Goal: Information Seeking & Learning: Learn about a topic

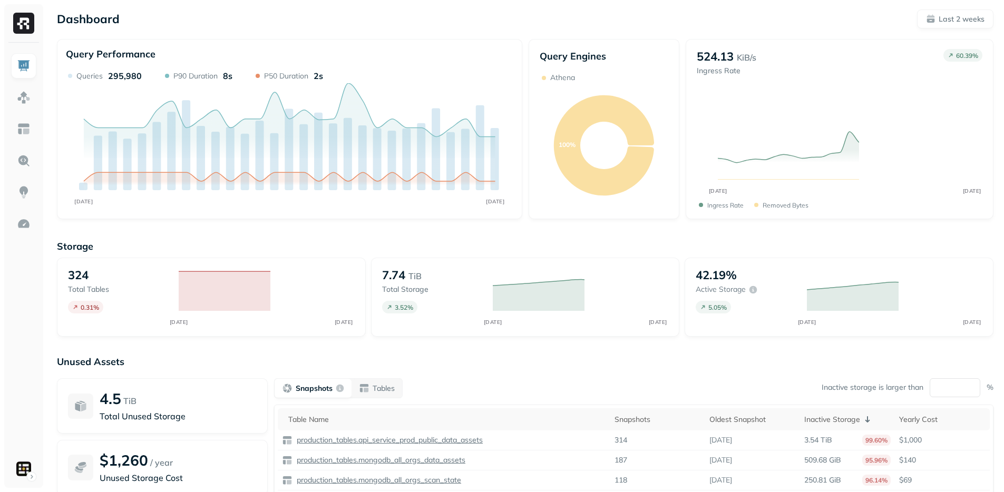
click at [445, 23] on div "Dashboard Last 2 weeks" at bounding box center [525, 18] width 936 height 19
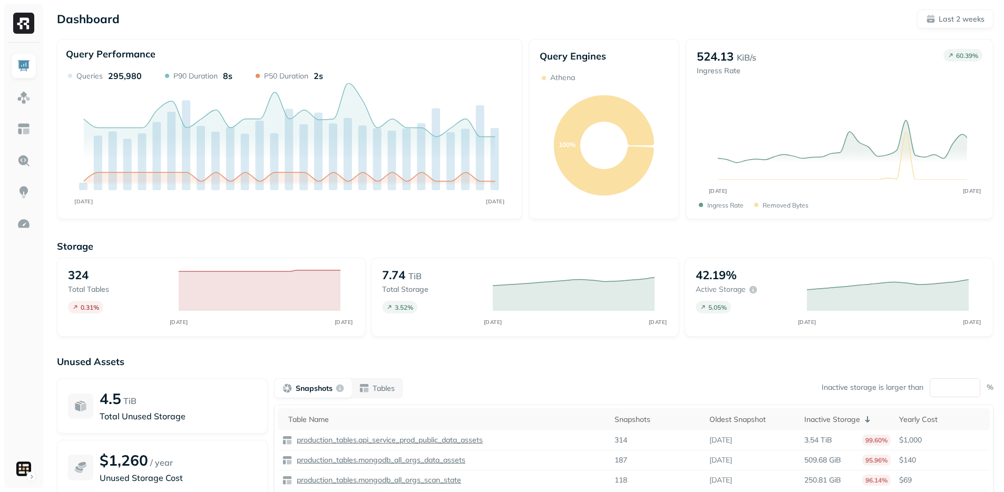
click at [438, 30] on div "Dashboard Last 2 weeks Query Performance AUG [DATE] Queries 295,980 P90 Duratio…" at bounding box center [524, 293] width 957 height 586
click at [442, 26] on div "Dashboard Last 2 weeks" at bounding box center [525, 18] width 936 height 19
click at [442, 28] on div "Dashboard Last 2 weeks Query Performance AUG [DATE] Queries 295,980 P90 Duratio…" at bounding box center [524, 293] width 957 height 586
click at [443, 30] on div "Dashboard Last 2 weeks Query Performance AUG [DATE] Queries 295,980 P90 Duratio…" at bounding box center [524, 293] width 957 height 586
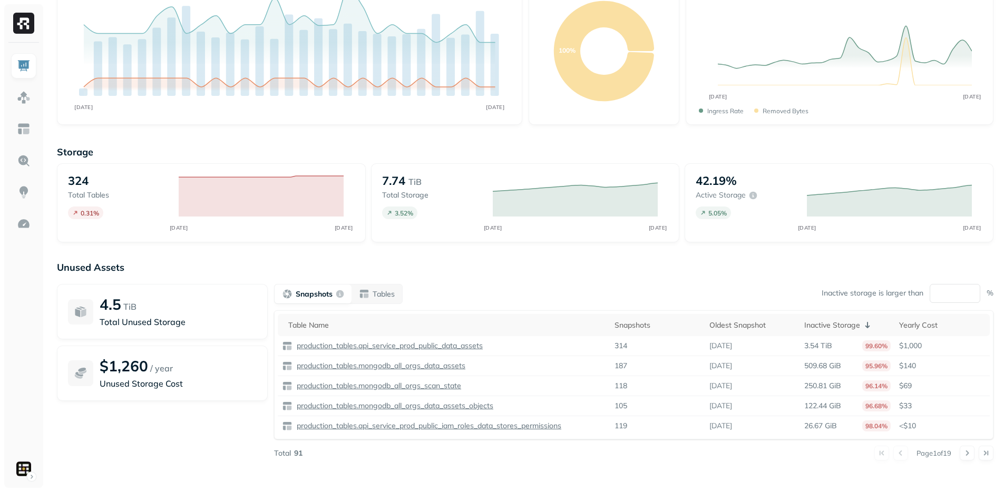
click at [479, 257] on div "Storage 324 Total tables 0.31 % AUG [DATE] 7.74 TiB Total storage 3.52 % AUG [D…" at bounding box center [525, 308] width 936 height 347
click at [453, 247] on div "Storage 324 Total tables 0.31 % AUG [DATE] 7.74 TiB Total storage 3.52 % AUG [D…" at bounding box center [525, 308] width 936 height 347
click at [448, 258] on div "Storage 324 Total tables 0.31 % AUG [DATE] 7.74 TiB Total storage 3.52 % AUG [D…" at bounding box center [525, 308] width 936 height 347
click at [28, 164] on img at bounding box center [24, 161] width 14 height 14
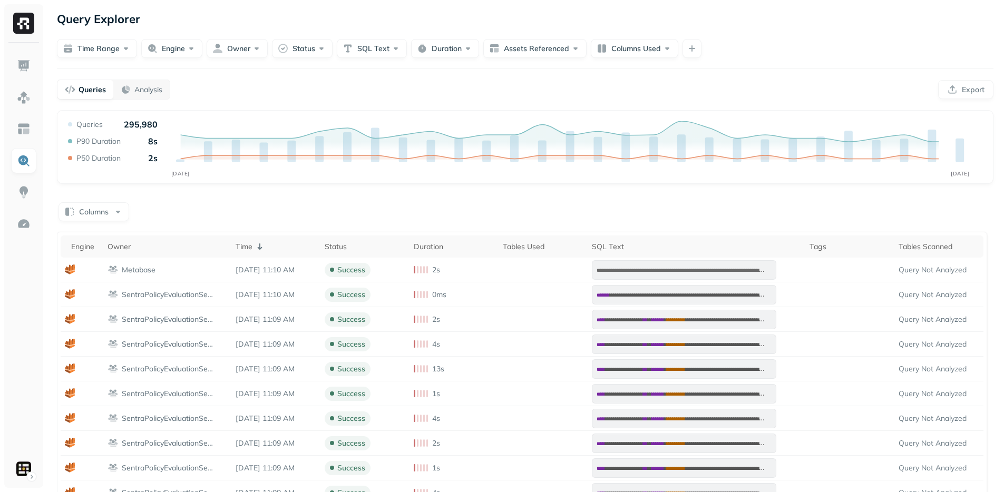
click at [425, 102] on div "**********" at bounding box center [524, 346] width 957 height 692
click at [425, 101] on div "**********" at bounding box center [524, 346] width 957 height 692
click at [428, 113] on div "Query Performance AUG [DATE] Queries 295,980 P90 Duration 8s P50 Duration 2s" at bounding box center [525, 147] width 936 height 74
click at [430, 110] on div "Query Performance AUG [DATE] Queries 295,980 P90 Duration 8s P50 Duration 2s" at bounding box center [525, 147] width 936 height 74
click at [424, 110] on div "Query Performance AUG [DATE] Queries 295,980 P90 Duration 8s P50 Duration 2s" at bounding box center [525, 147] width 936 height 74
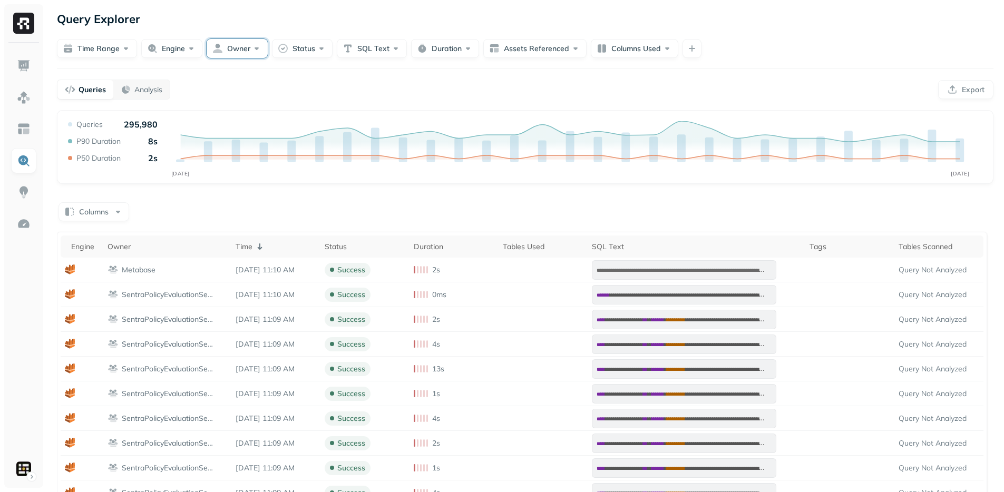
click at [245, 52] on button "Owner" at bounding box center [237, 48] width 61 height 19
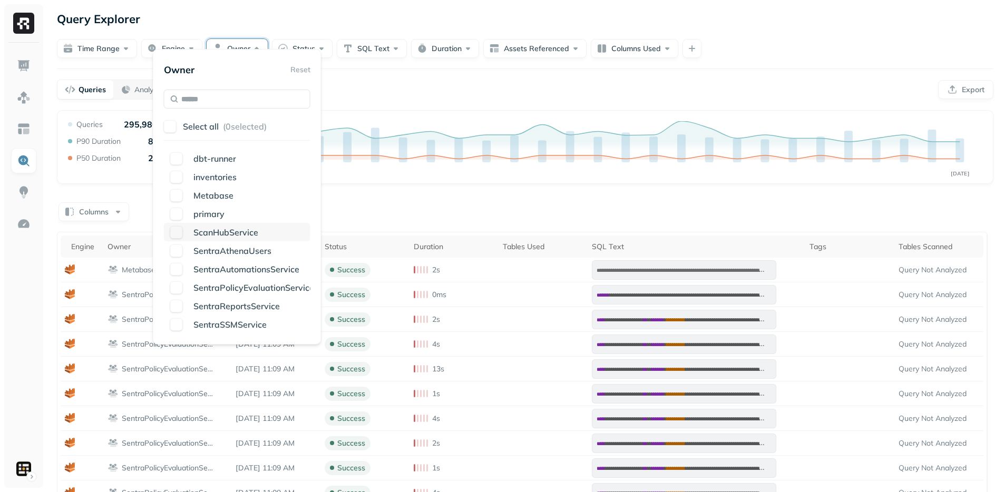
scroll to position [13, 0]
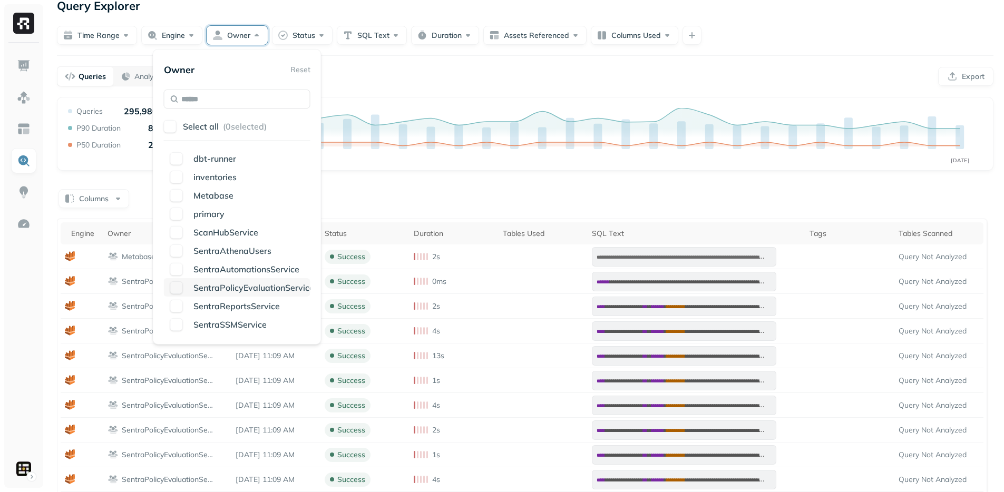
click at [178, 287] on button "button" at bounding box center [176, 287] width 13 height 13
click at [175, 291] on button "button" at bounding box center [176, 287] width 13 height 13
click at [184, 161] on div "dbt-runner" at bounding box center [237, 158] width 146 height 18
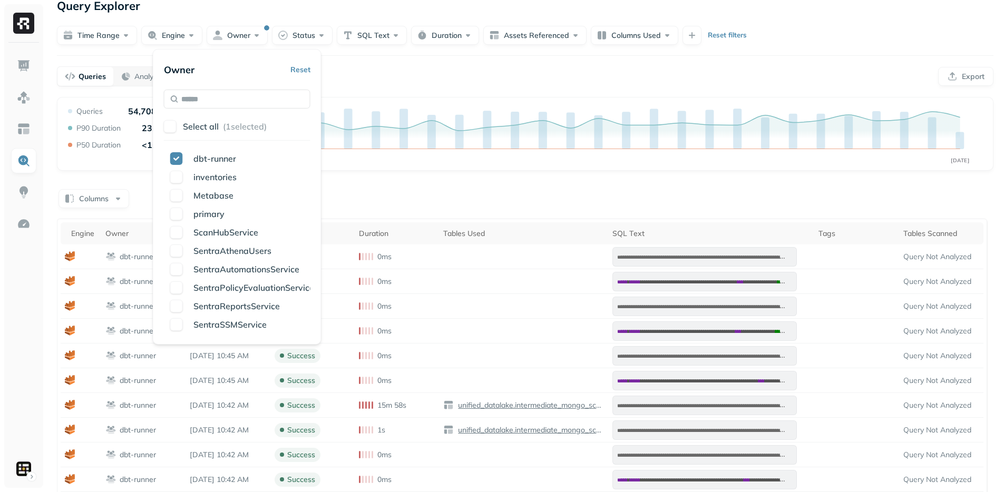
click at [399, 183] on div "**********" at bounding box center [525, 383] width 936 height 572
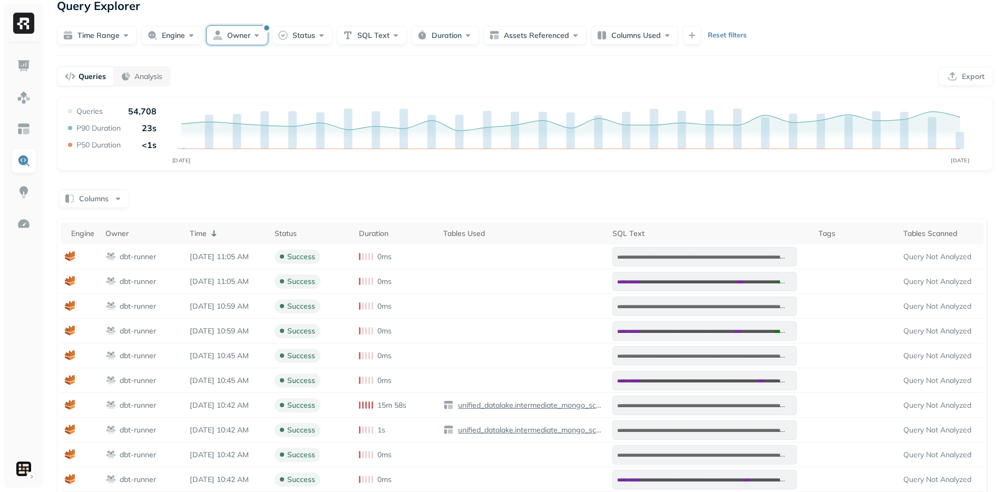
click at [244, 38] on button "Owner" at bounding box center [237, 35] width 61 height 19
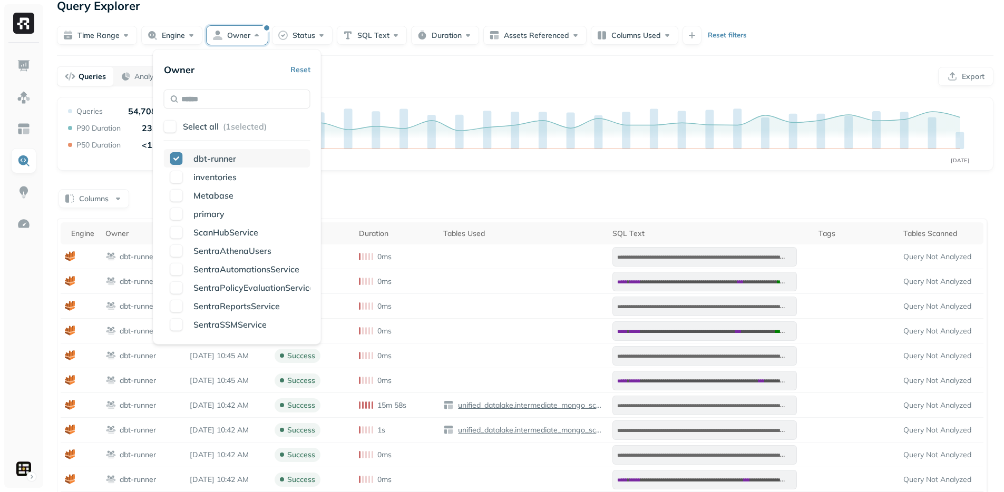
click at [180, 156] on button "button" at bounding box center [176, 158] width 13 height 13
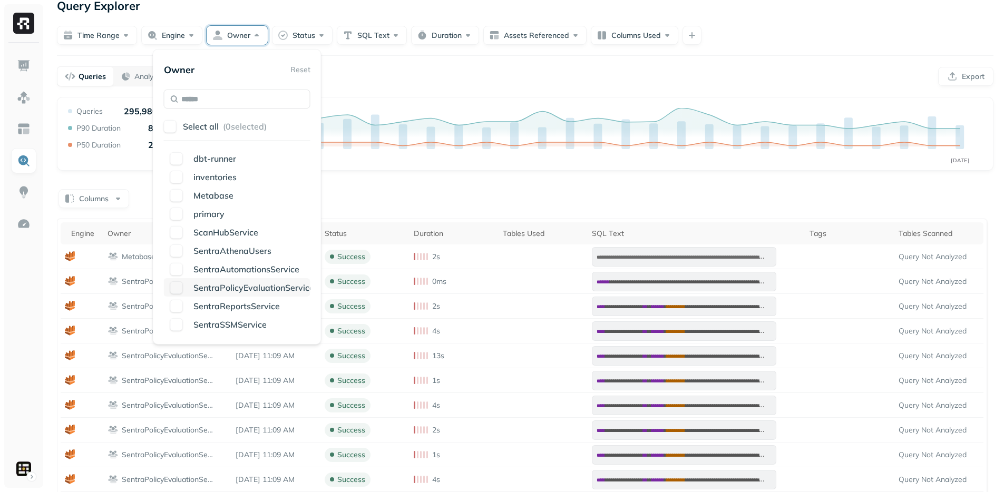
click at [184, 287] on div "SentraPolicyEvaluationService" at bounding box center [237, 287] width 146 height 18
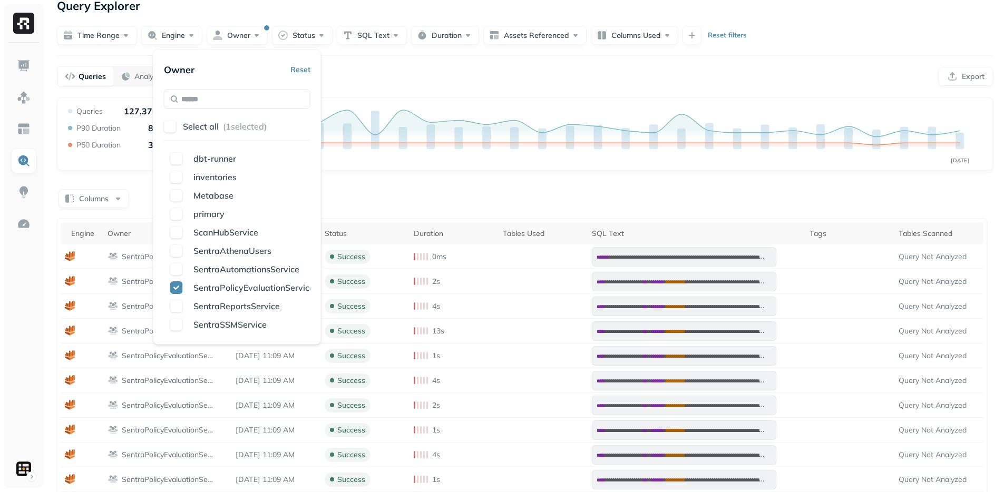
click at [405, 199] on div "Columns" at bounding box center [525, 198] width 936 height 21
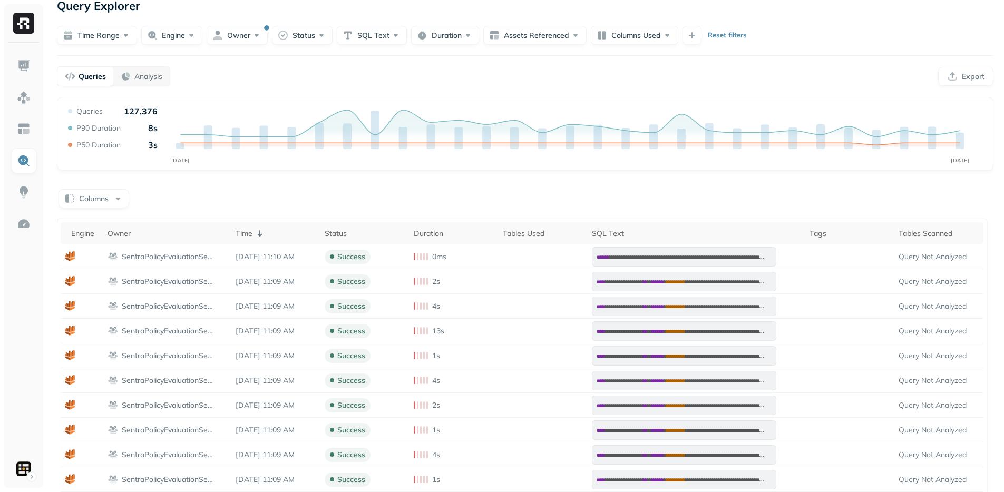
click at [405, 198] on div "Columns" at bounding box center [525, 198] width 936 height 21
click at [395, 195] on div "Columns" at bounding box center [525, 198] width 936 height 21
drag, startPoint x: 230, startPoint y: 39, endPoint x: 230, endPoint y: 47, distance: 8.4
click at [230, 39] on button "Owner" at bounding box center [237, 35] width 61 height 19
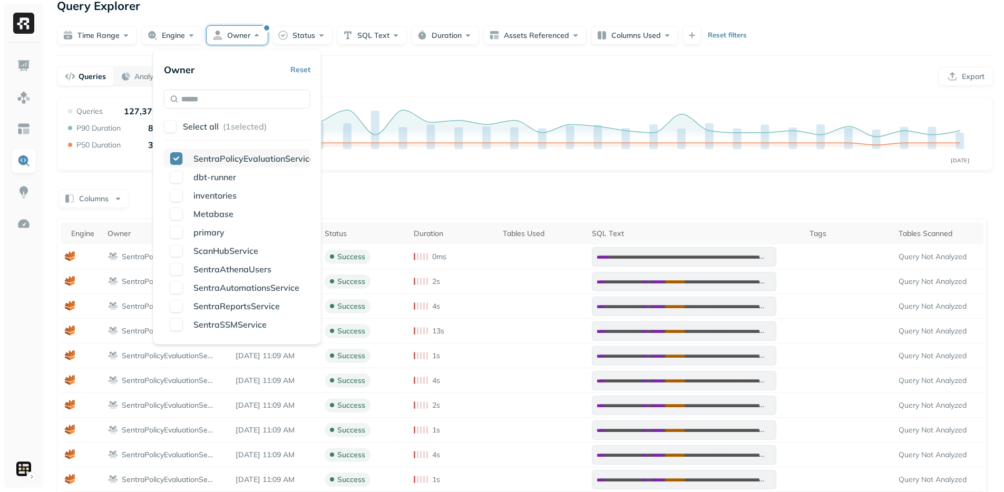
click at [180, 155] on button "button" at bounding box center [176, 158] width 13 height 13
click at [381, 83] on div "Queries Analysis Export" at bounding box center [525, 76] width 936 height 20
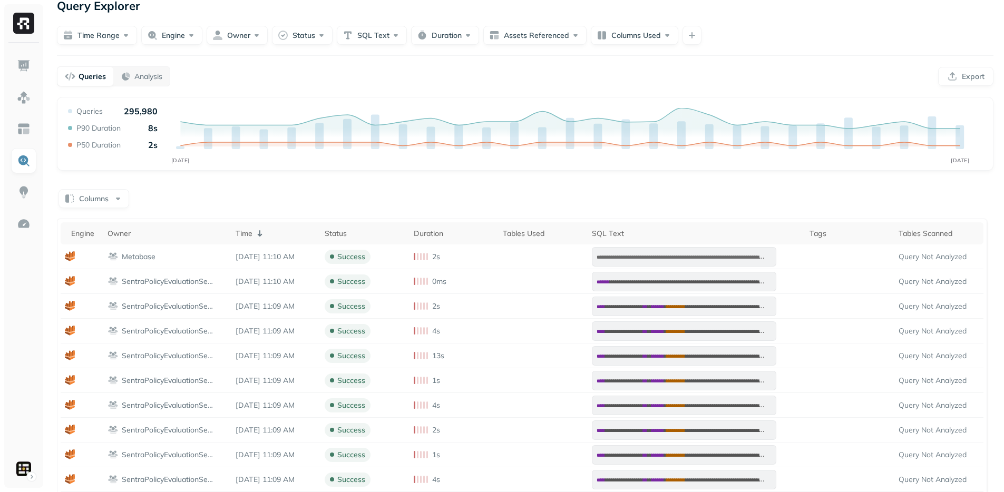
click at [136, 77] on p "Analysis" at bounding box center [148, 77] width 28 height 10
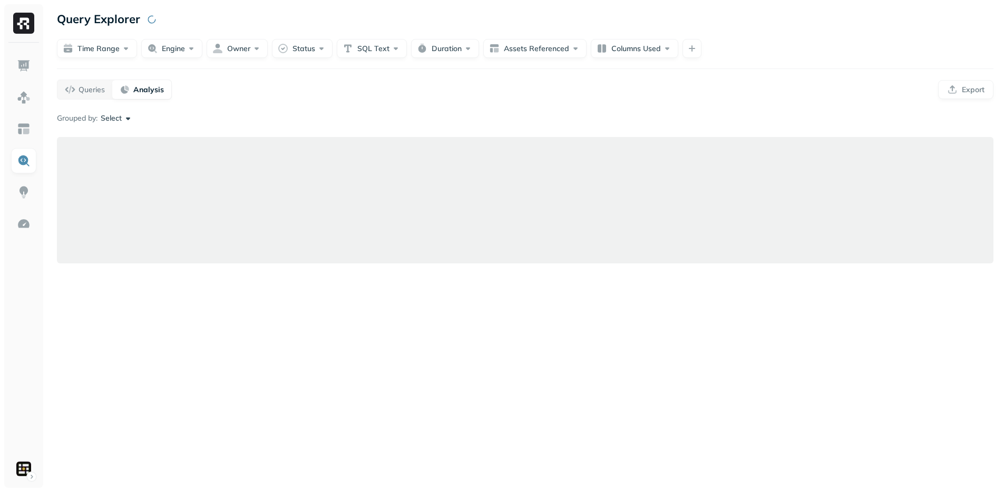
scroll to position [0, 0]
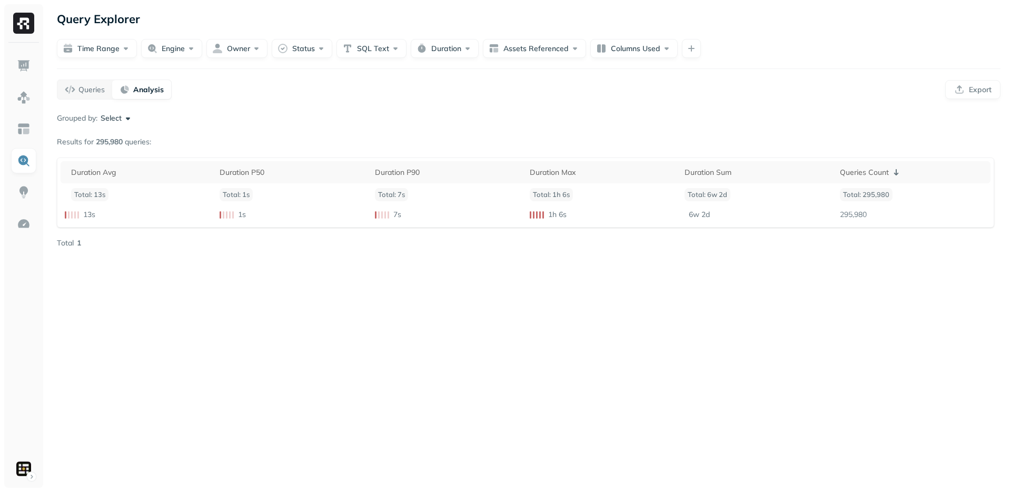
click at [107, 122] on button "Select" at bounding box center [117, 118] width 33 height 11
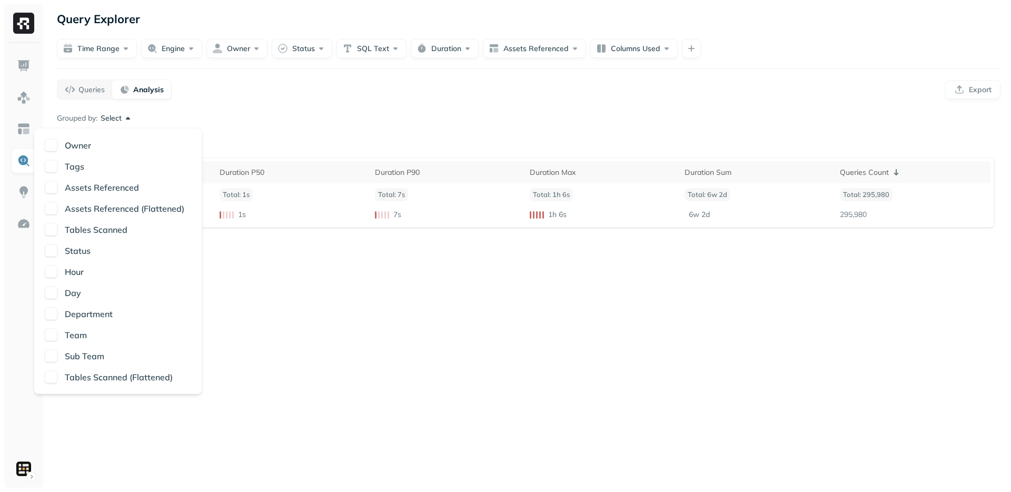
click at [48, 295] on button "button" at bounding box center [51, 293] width 13 height 13
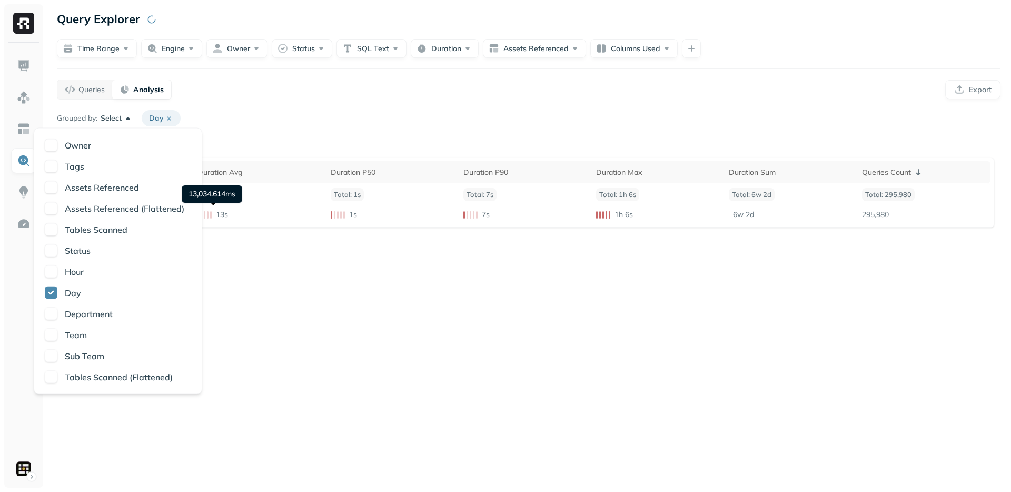
click at [410, 115] on div "Grouped by: Select Day" at bounding box center [529, 118] width 944 height 16
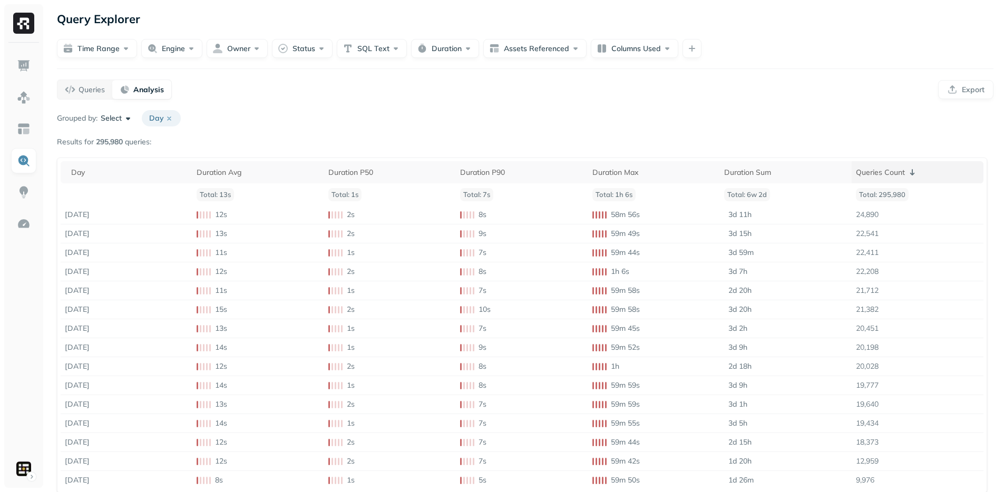
click at [881, 169] on div "Queries Count" at bounding box center [917, 172] width 123 height 13
click at [878, 169] on div "Queries Count" at bounding box center [917, 172] width 123 height 13
click at [120, 173] on div "Day" at bounding box center [129, 173] width 117 height 10
click at [112, 166] on div "Day" at bounding box center [129, 172] width 117 height 13
click at [290, 129] on div "Grouped by: Select Day Results for 295,980 queries: Day Duration Avg Duration P…" at bounding box center [525, 312] width 936 height 404
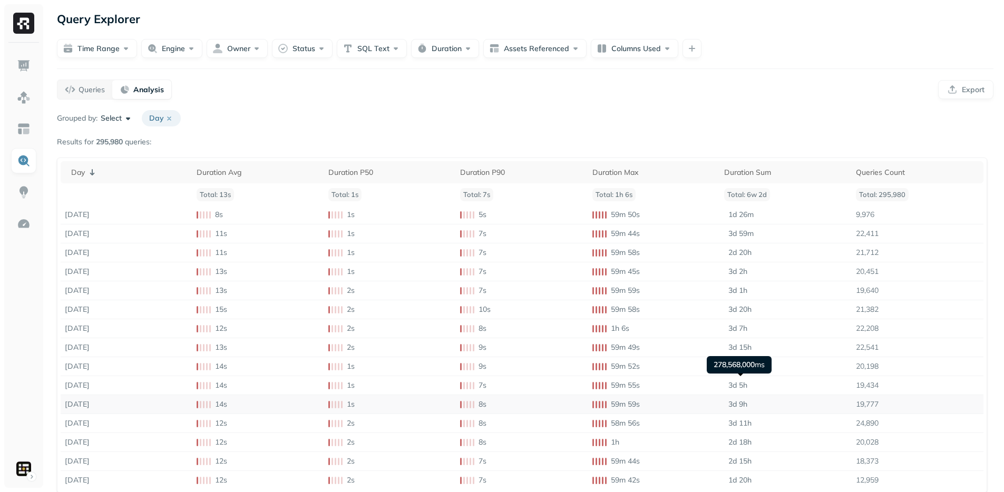
scroll to position [31, 0]
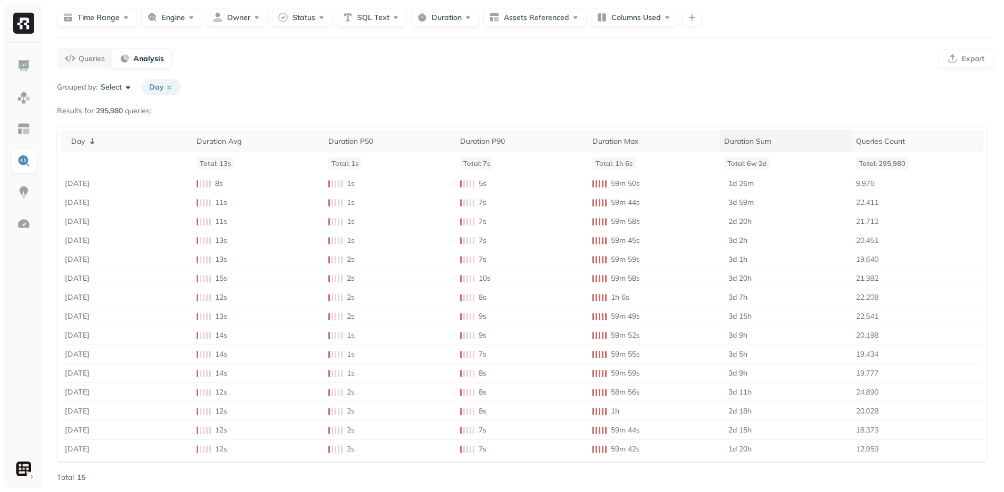
click at [775, 133] on th "Duration Sum" at bounding box center [786, 141] width 132 height 22
click at [769, 126] on div "Day ( 1 ) Duration Avg Duration P50 Duration P90 Duration Max Duration Sum ( 2 …" at bounding box center [522, 294] width 930 height 336
click at [767, 127] on div "Day ( 1 ) Duration Avg Duration P50 Duration P90 Duration Max Duration Sum ( 2 …" at bounding box center [522, 294] width 930 height 336
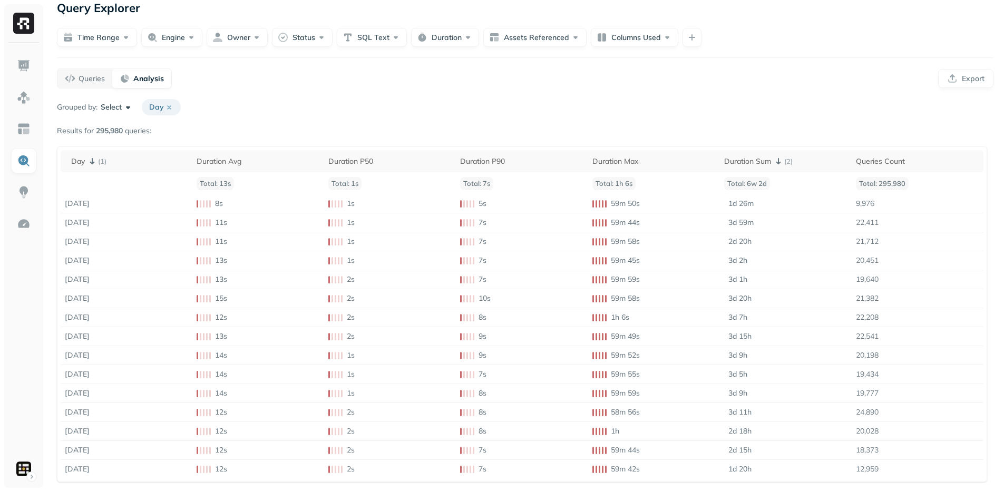
scroll to position [4, 0]
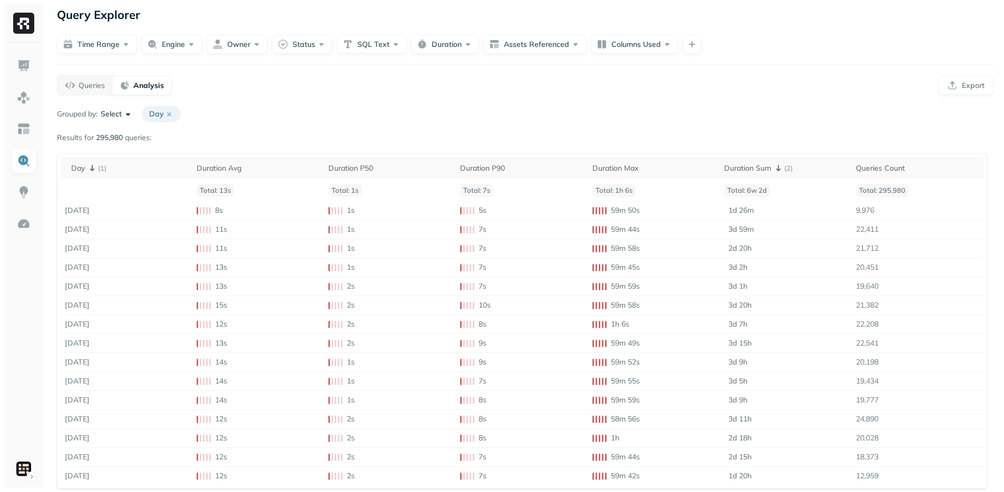
click at [767, 127] on div "Grouped by: Select Day Results for 295,980 queries: Day ( 1 ) Duration Avg Dura…" at bounding box center [525, 308] width 936 height 404
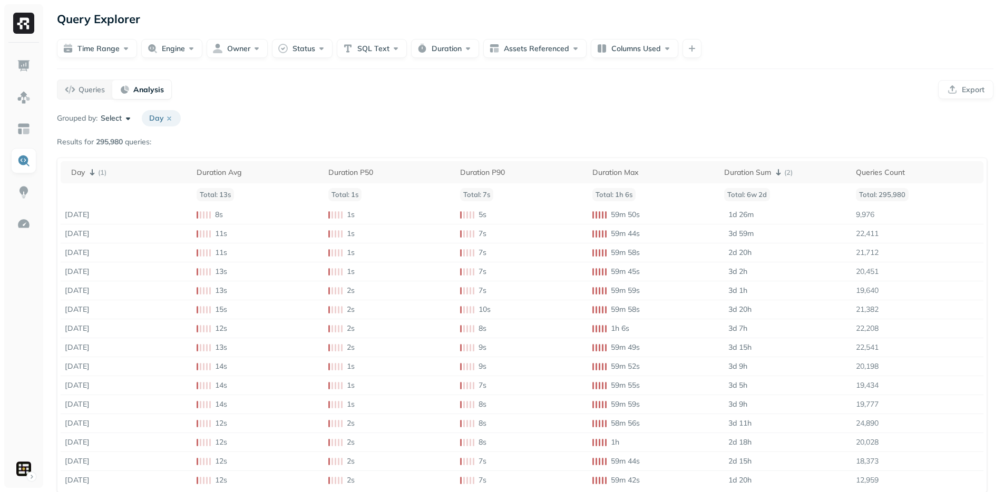
click at [679, 130] on div "Grouped by: Select Day Results for 295,980 queries: Day ( 1 ) Duration Avg Dura…" at bounding box center [525, 312] width 936 height 404
click at [451, 124] on div "Grouped by: Select Day" at bounding box center [525, 118] width 936 height 16
click at [175, 120] on p "Day" at bounding box center [161, 118] width 39 height 16
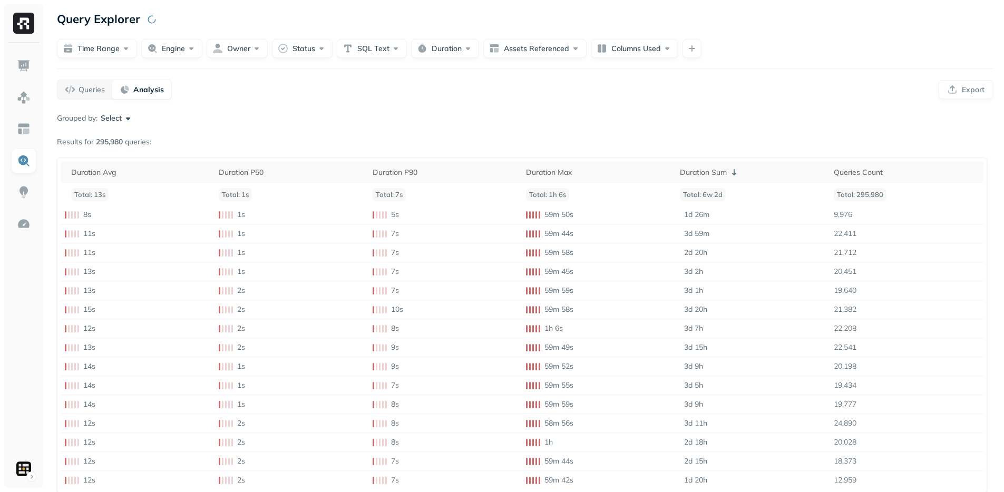
click at [119, 123] on div "Grouped by: Select" at bounding box center [525, 118] width 936 height 16
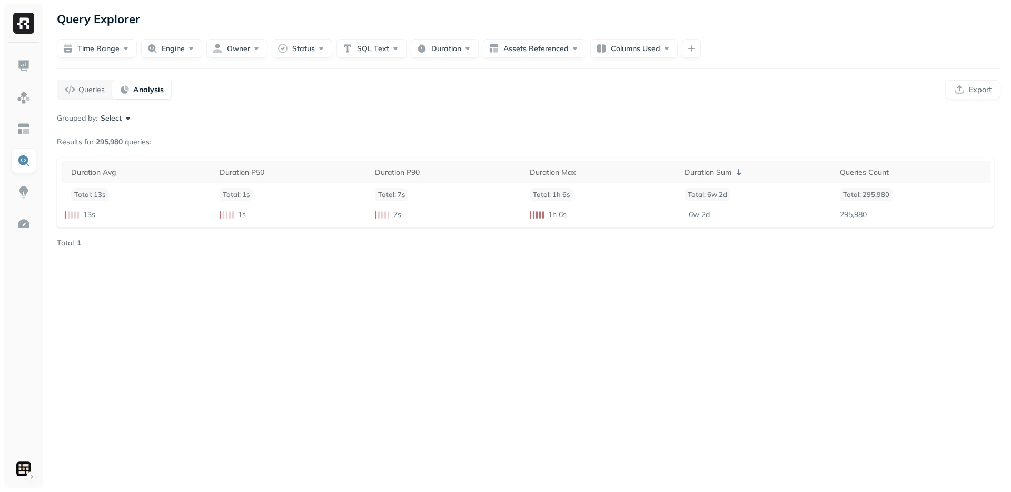
click at [122, 124] on div "Grouped by: Select" at bounding box center [529, 118] width 944 height 16
click at [122, 120] on button "Select" at bounding box center [117, 118] width 33 height 11
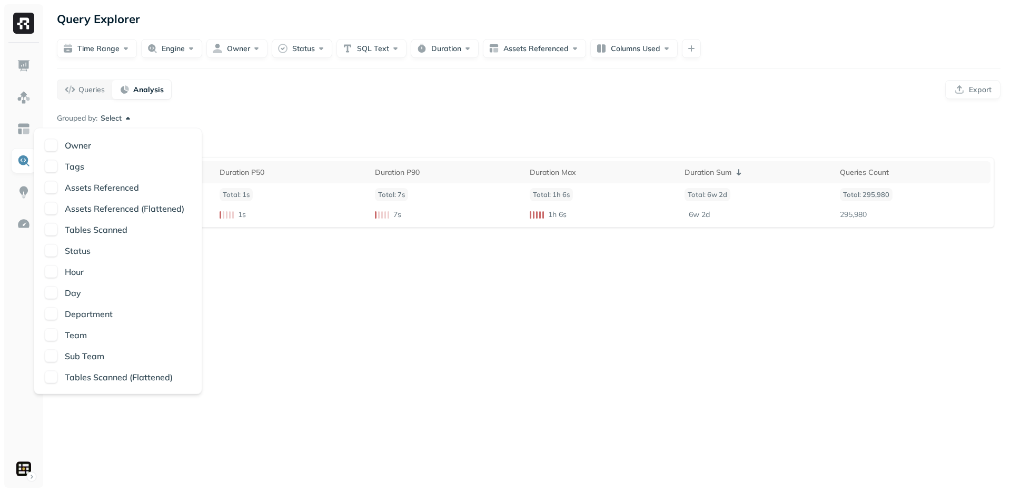
drag, startPoint x: 44, startPoint y: 143, endPoint x: 53, endPoint y: 142, distance: 9.0
click at [44, 143] on div "Owner Tags Assets Referenced Assets Referenced (Flattened) Tables Scanned Statu…" at bounding box center [118, 261] width 169 height 267
click at [53, 144] on button "button" at bounding box center [51, 145] width 13 height 13
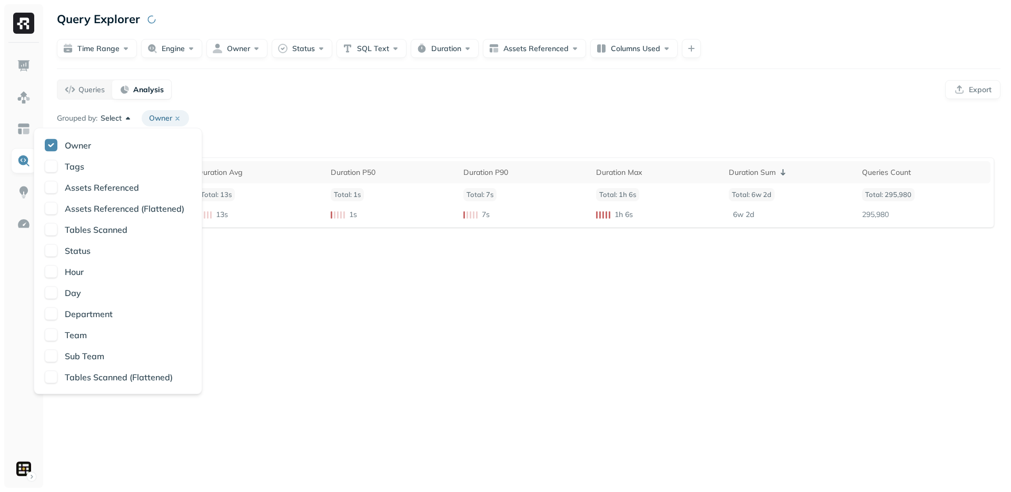
click at [314, 105] on div "Query Explorer Time Range Engine Owner Status SQL Text Duration Assets Referenc…" at bounding box center [528, 246] width 965 height 492
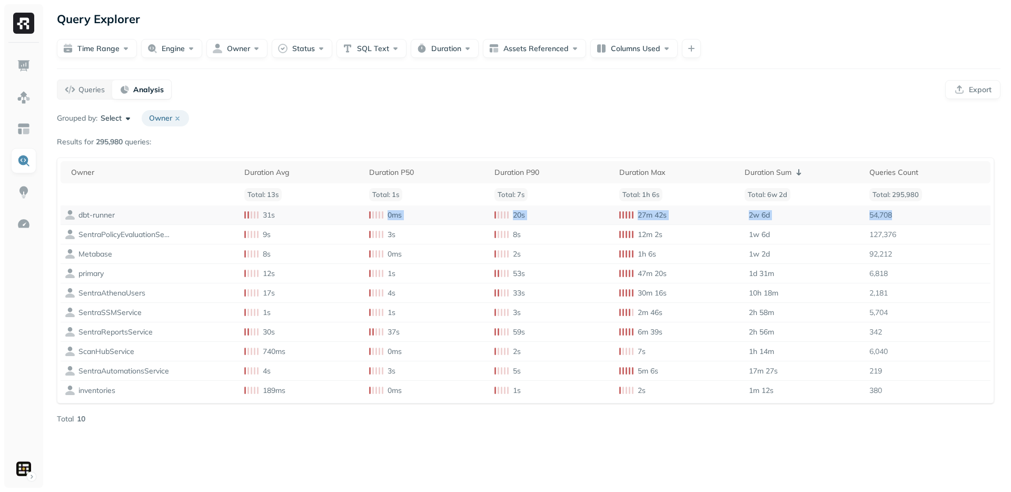
drag, startPoint x: 958, startPoint y: 216, endPoint x: 367, endPoint y: 208, distance: 591.1
click at [367, 208] on tr "dbt-runner 31s 0ms 20s 27m 42s 2w 6d 54,708" at bounding box center [526, 214] width 930 height 19
drag, startPoint x: 903, startPoint y: 239, endPoint x: 724, endPoint y: 243, distance: 179.2
click at [724, 243] on tr "SentraPolicyEvaluationService 9s 3s 8s 12m 2s 1w 6d 127,376" at bounding box center [526, 234] width 930 height 19
click at [118, 60] on div "Query Explorer Time Range Engine Owner Status SQL Text Duration Assets Referenc…" at bounding box center [528, 246] width 965 height 492
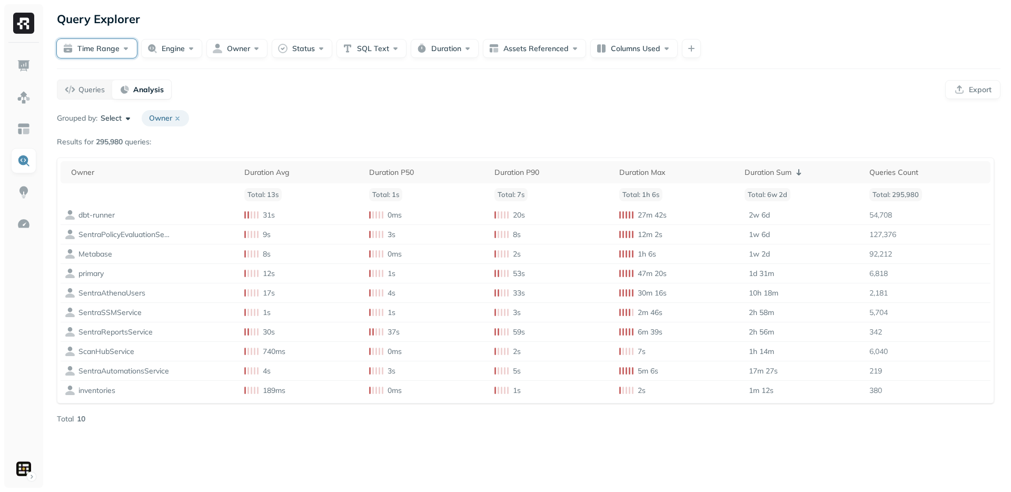
click at [115, 51] on button "Time Range" at bounding box center [97, 48] width 80 height 19
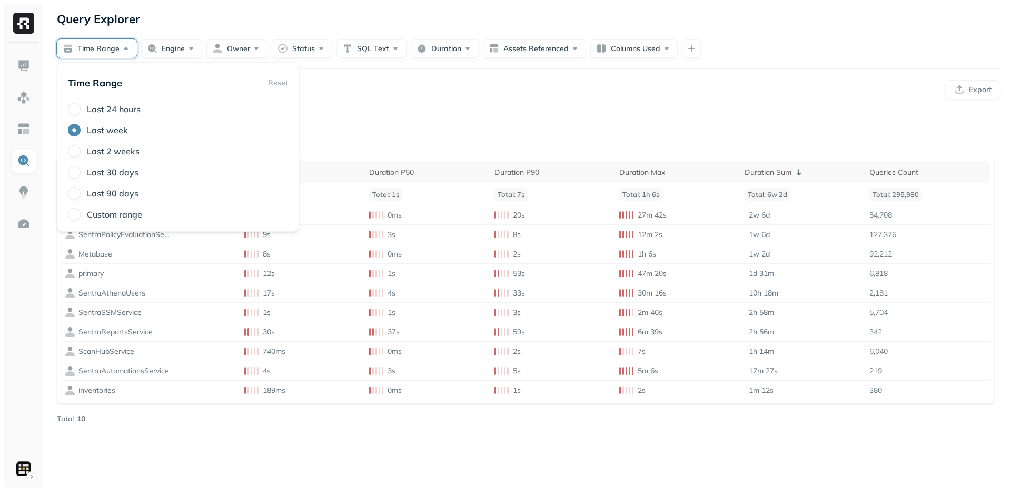
click at [485, 109] on div "Query Explorer Time Range Engine Owner Status SQL Text Duration Assets Referenc…" at bounding box center [528, 246] width 965 height 492
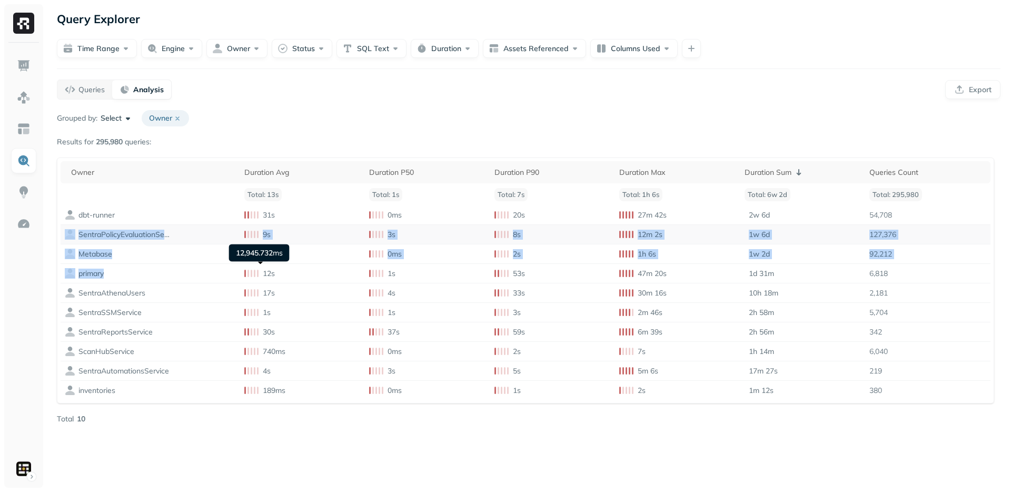
drag, startPoint x: 935, startPoint y: 213, endPoint x: 172, endPoint y: 230, distance: 762.5
click at [243, 263] on tbody "dbt-runner 31s 0ms 20s 27m 42s 2w 6d 54,708 SentraPolicyEvaluationService 9s 3s…" at bounding box center [526, 302] width 930 height 194
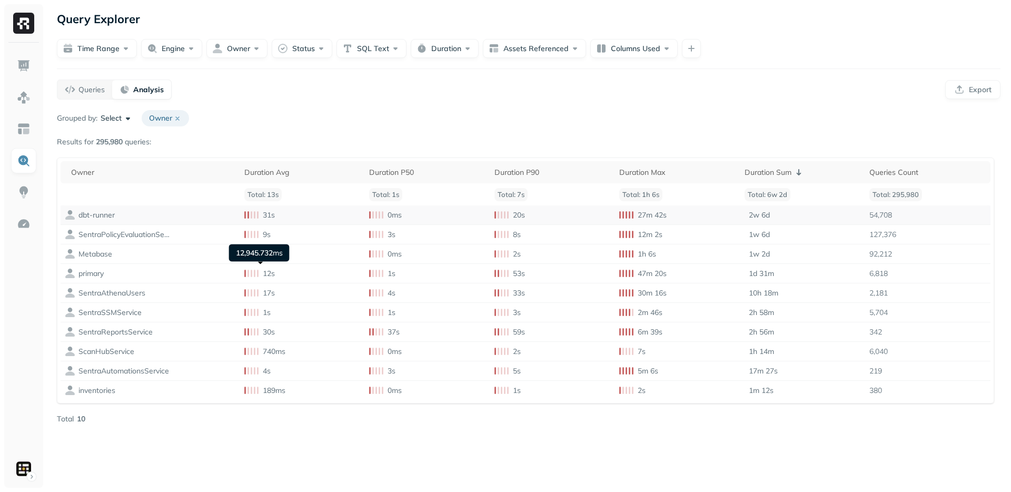
click at [130, 215] on td "dbt-runner" at bounding box center [151, 214] width 180 height 19
click at [104, 207] on td "dbt-runner" at bounding box center [151, 214] width 180 height 19
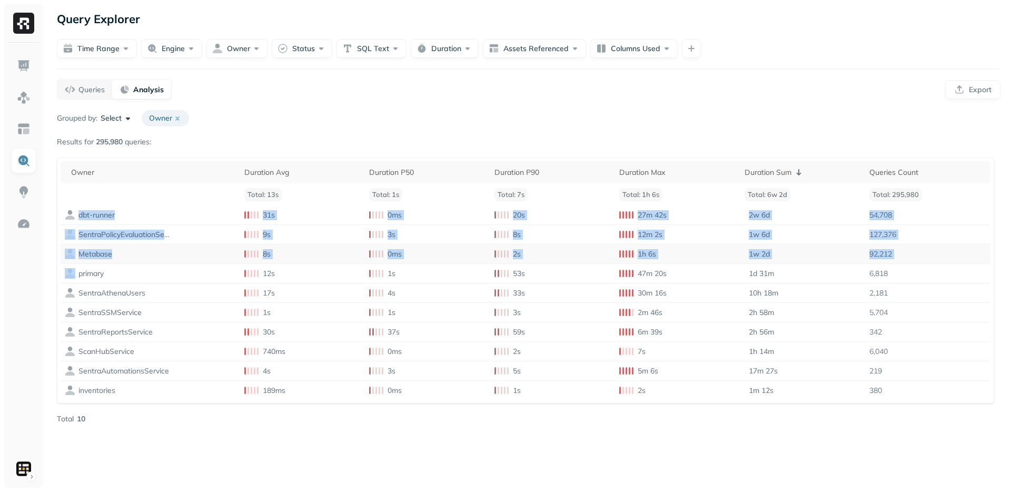
drag, startPoint x: 104, startPoint y: 207, endPoint x: 934, endPoint y: 245, distance: 830.6
click at [934, 245] on tbody "dbt-runner 31s 0ms 20s 27m 42s 2w 6d 54,708 SentraPolicyEvaluationService 9s 3s…" at bounding box center [526, 302] width 930 height 194
click at [934, 245] on td "92,212" at bounding box center [928, 253] width 125 height 19
drag, startPoint x: 934, startPoint y: 245, endPoint x: 60, endPoint y: 211, distance: 874.6
click at [60, 211] on div "Owner Duration Avg Duration P50 Duration P90 Duration Max Duration Sum Queries …" at bounding box center [526, 281] width 938 height 246
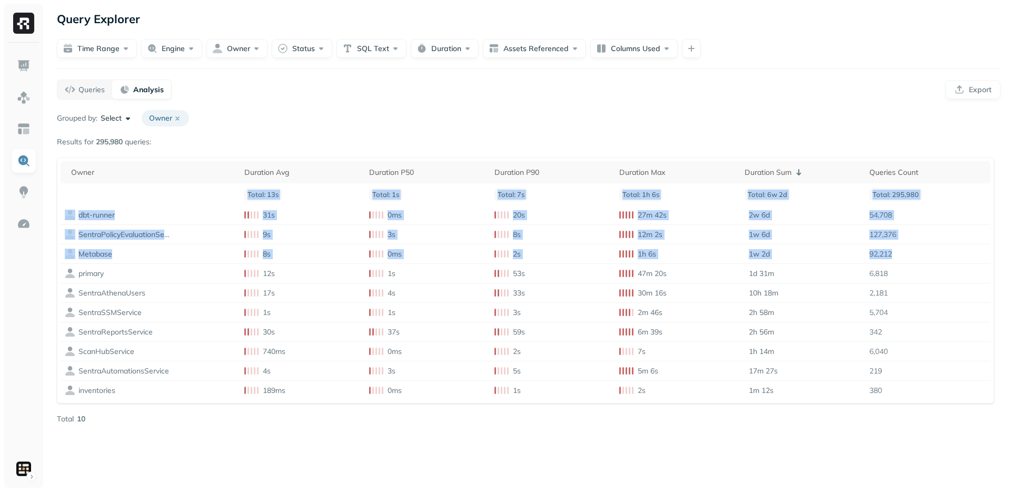
click at [60, 211] on div "Owner Duration Avg Duration P50 Duration P90 Duration Max Duration Sum Queries …" at bounding box center [526, 281] width 938 height 246
drag, startPoint x: 60, startPoint y: 211, endPoint x: 962, endPoint y: 257, distance: 903.0
click at [962, 257] on div "Owner Duration Avg Duration P50 Duration P90 Duration Max Duration Sum Queries …" at bounding box center [526, 281] width 938 height 246
click at [946, 252] on td "92,212" at bounding box center [928, 253] width 125 height 19
drag, startPoint x: 930, startPoint y: 254, endPoint x: 64, endPoint y: 194, distance: 868.6
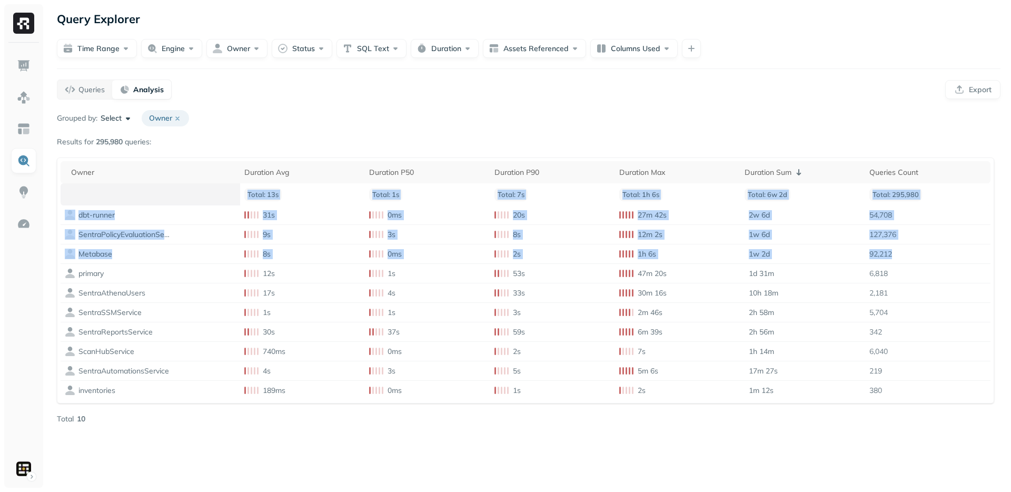
click at [64, 194] on table "Owner Duration Avg Duration P50 Duration P90 Duration Max Duration Sum Queries …" at bounding box center [526, 280] width 930 height 239
click at [64, 193] on th at bounding box center [151, 194] width 180 height 22
drag, startPoint x: 64, startPoint y: 193, endPoint x: 969, endPoint y: 249, distance: 906.7
click at [969, 249] on table "Owner Duration Avg Duration P50 Duration P90 Duration Max Duration Sum Queries …" at bounding box center [526, 280] width 930 height 239
click at [18, 67] on img at bounding box center [24, 66] width 14 height 14
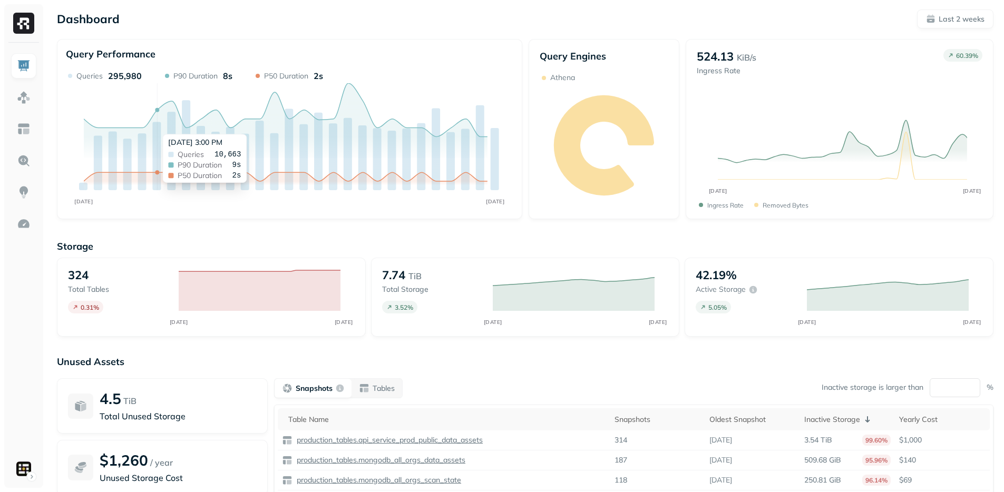
click at [496, 375] on div "Unused Assets 4.5 TiB Total Unused Storage $1,260 / year Unused Storage Cost Sn…" at bounding box center [525, 461] width 936 height 211
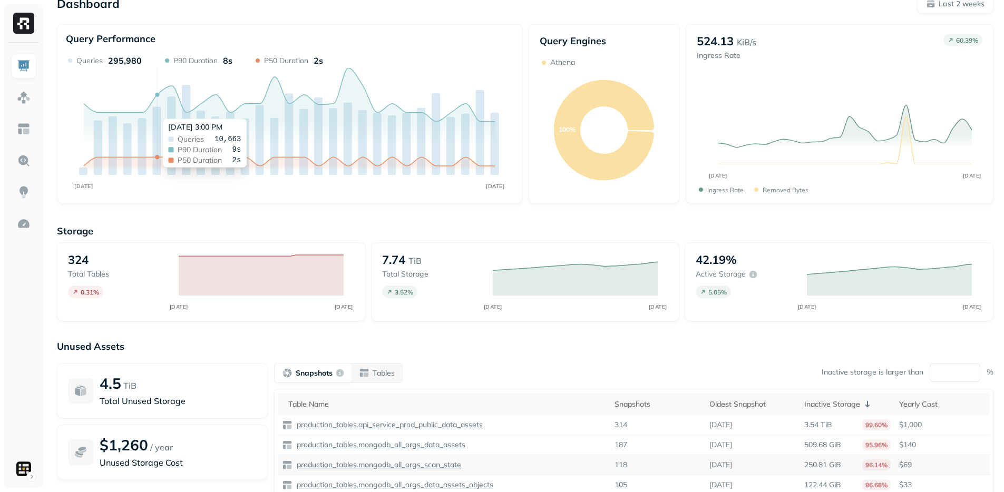
scroll to position [94, 0]
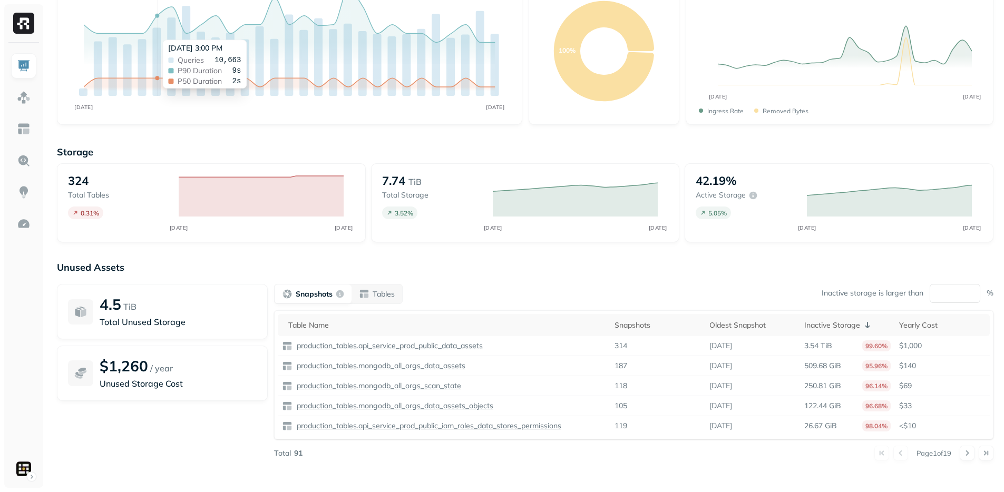
click at [45, 477] on div at bounding box center [23, 246] width 47 height 492
click at [35, 478] on html "Dashboard Last 2 weeks Query Performance AUG [DATE] Queries 295,980 P90 Duratio…" at bounding box center [502, 199] width 1004 height 586
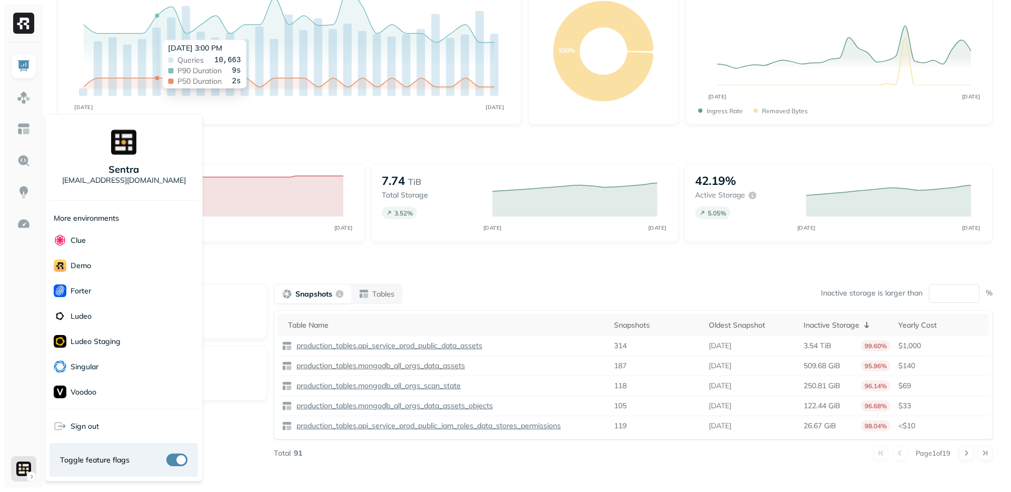
click at [455, 258] on html "Dashboard Last 2 weeks Query Performance AUG [DATE] Queries 295,980 P90 Duratio…" at bounding box center [505, 199] width 1011 height 586
